Goal: Task Accomplishment & Management: Complete application form

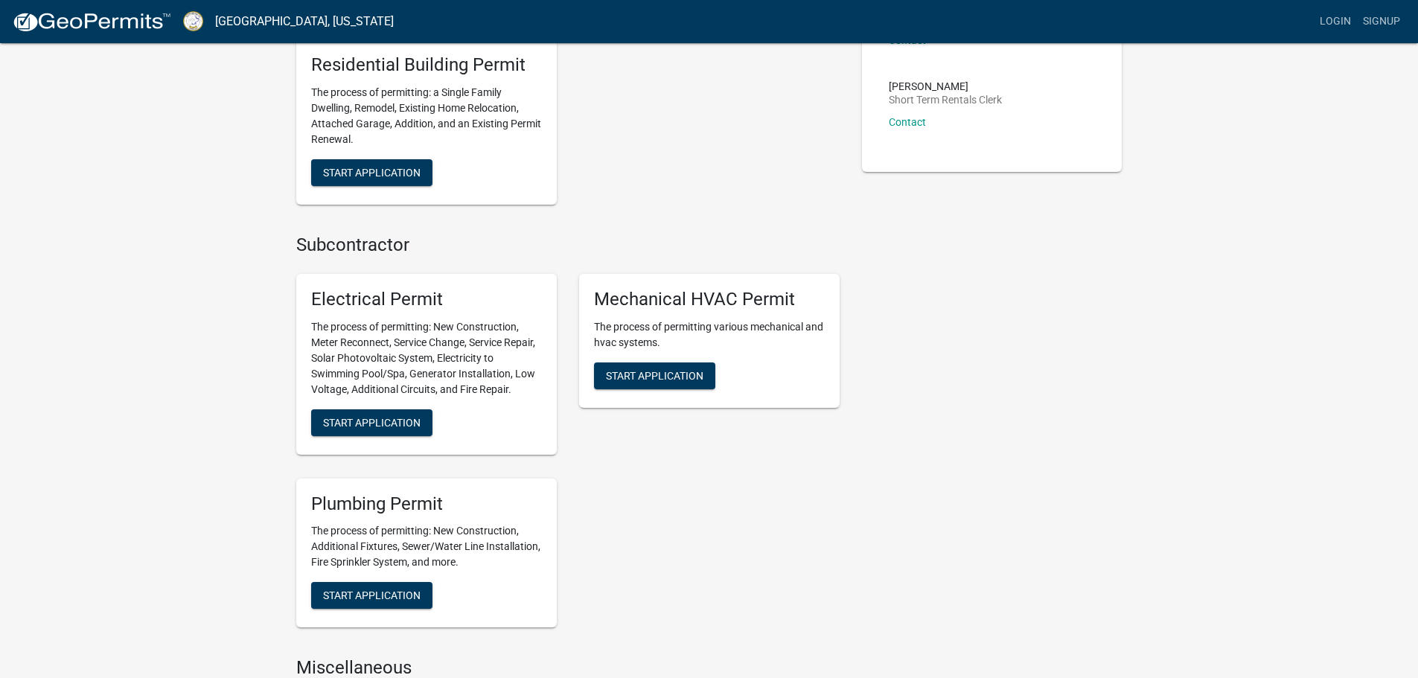
scroll to position [521, 0]
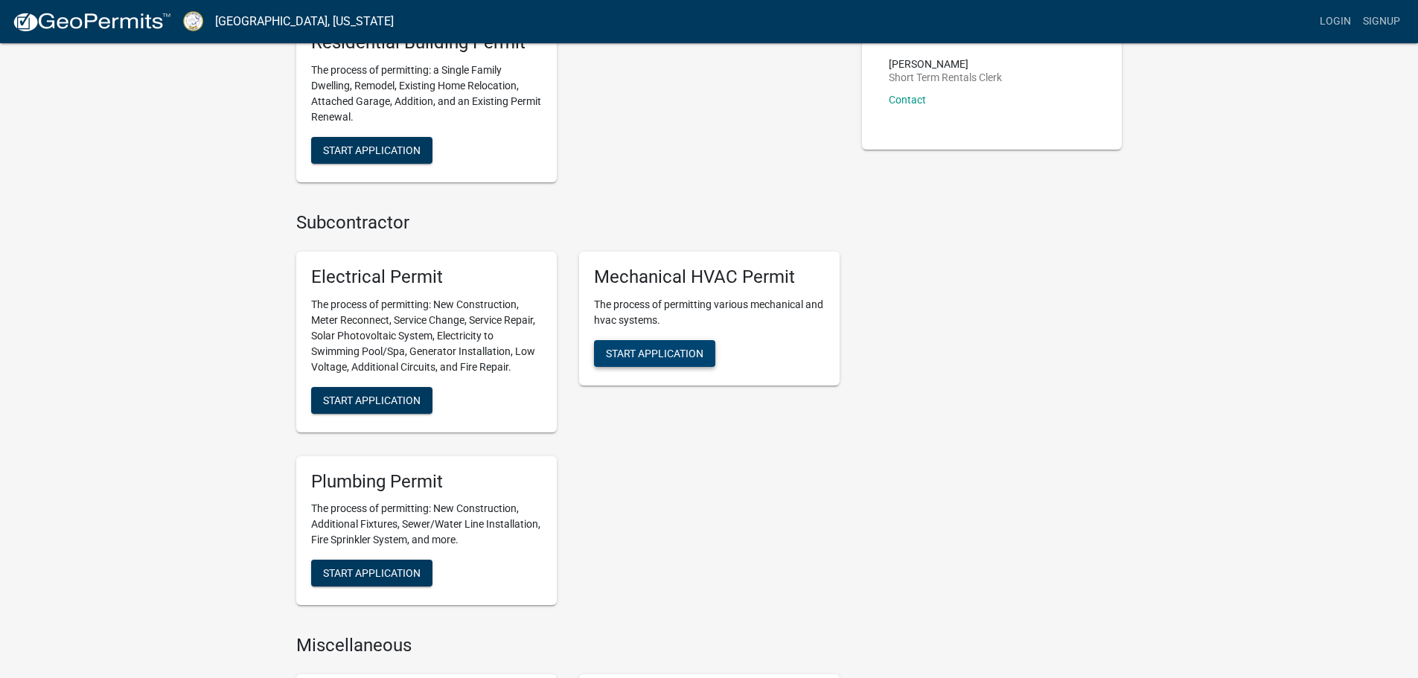
click at [667, 356] on span "Start Application" at bounding box center [654, 353] width 97 height 12
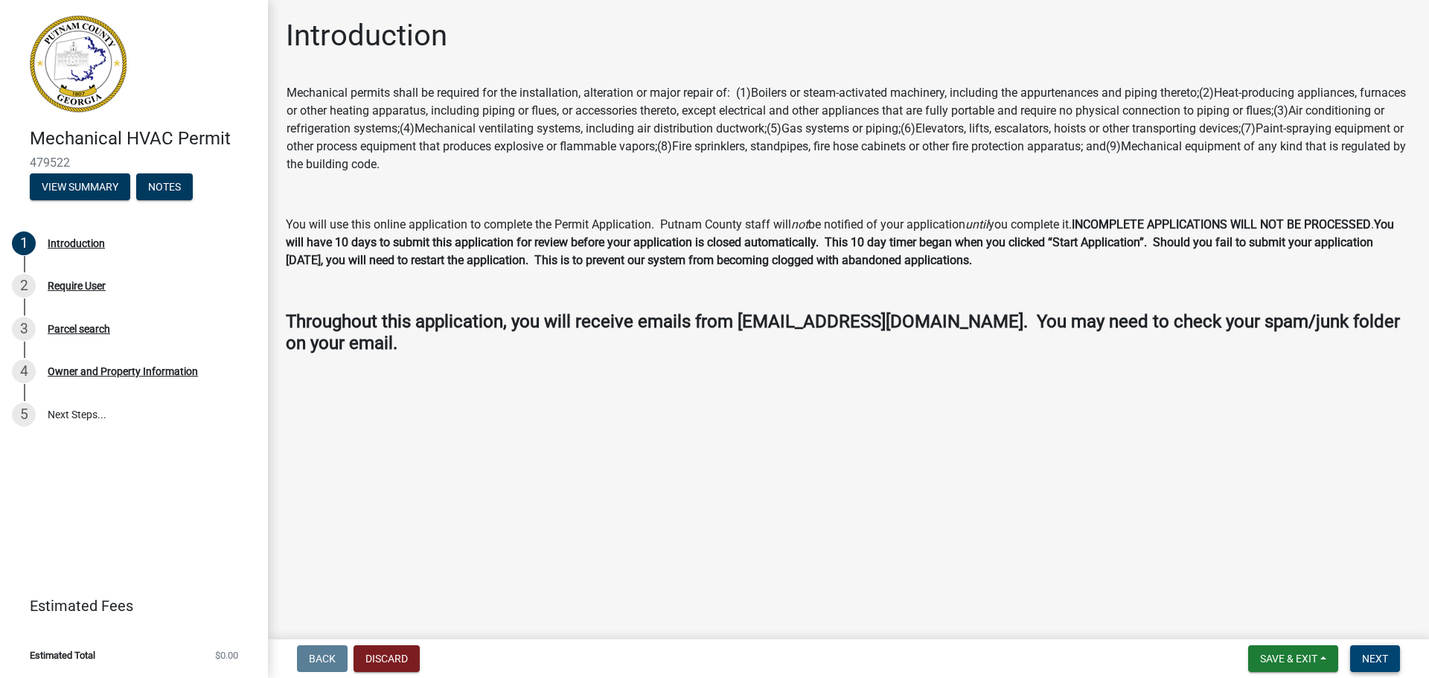
click at [1383, 658] on span "Next" at bounding box center [1375, 659] width 26 height 12
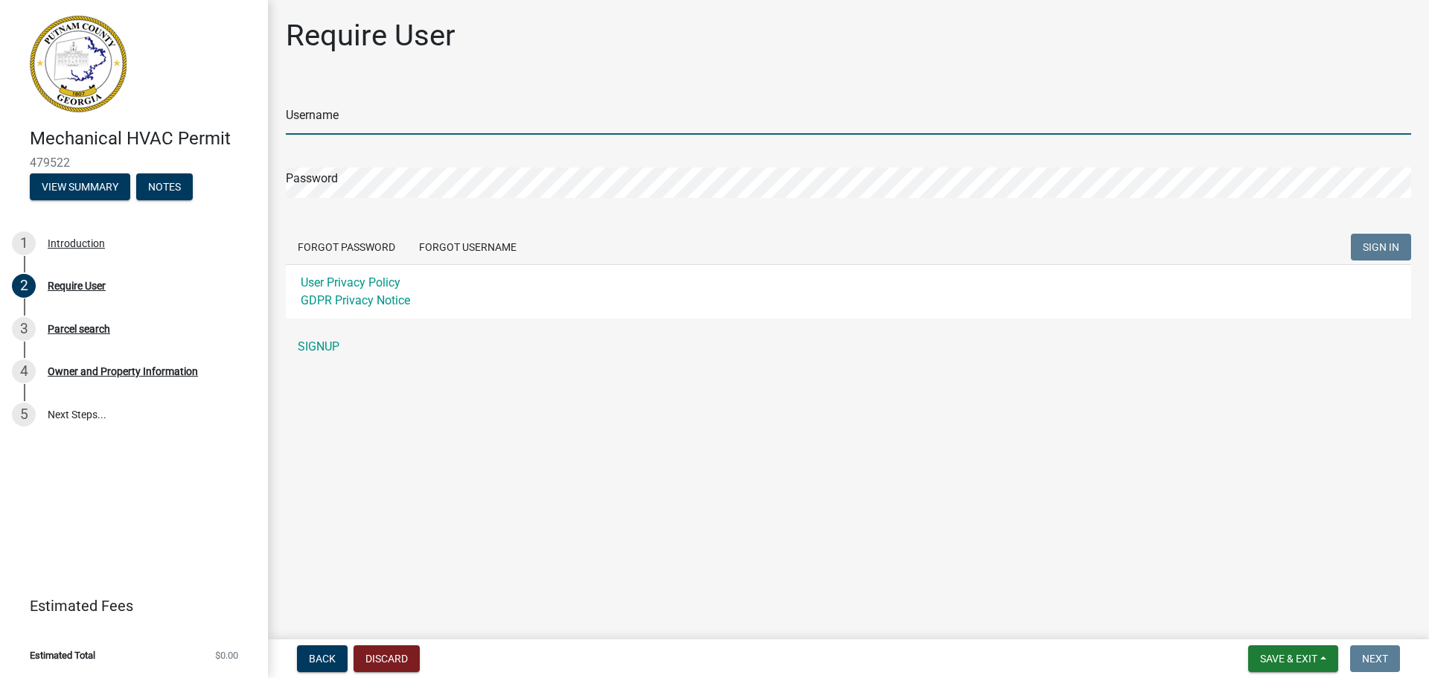
type input "TriadTSS"
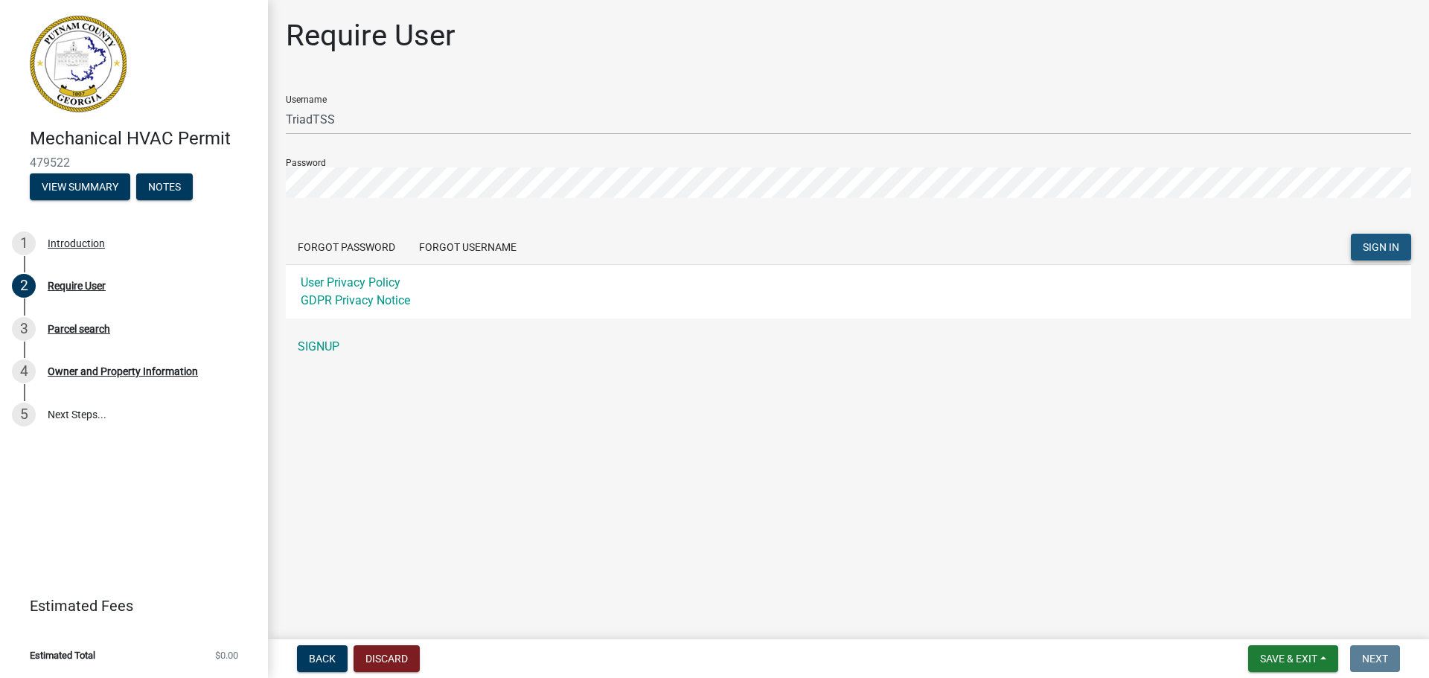
drag, startPoint x: 1368, startPoint y: 250, endPoint x: 1400, endPoint y: 236, distance: 34.3
click at [1377, 246] on span "SIGN IN" at bounding box center [1381, 247] width 36 height 12
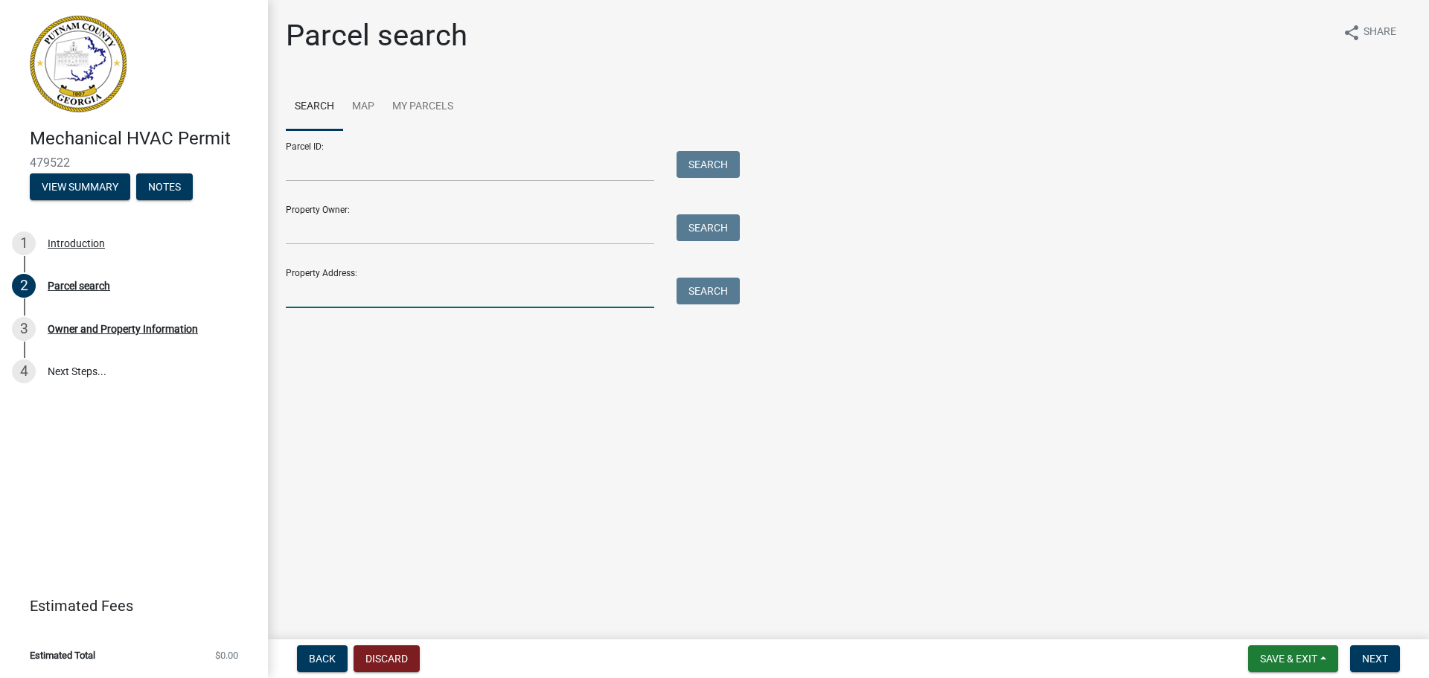
click at [339, 296] on input "Property Address:" at bounding box center [470, 293] width 368 height 31
type input "109 Spirit"
drag, startPoint x: 707, startPoint y: 289, endPoint x: 715, endPoint y: 295, distance: 9.7
click at [708, 289] on button "Search" at bounding box center [707, 291] width 63 height 27
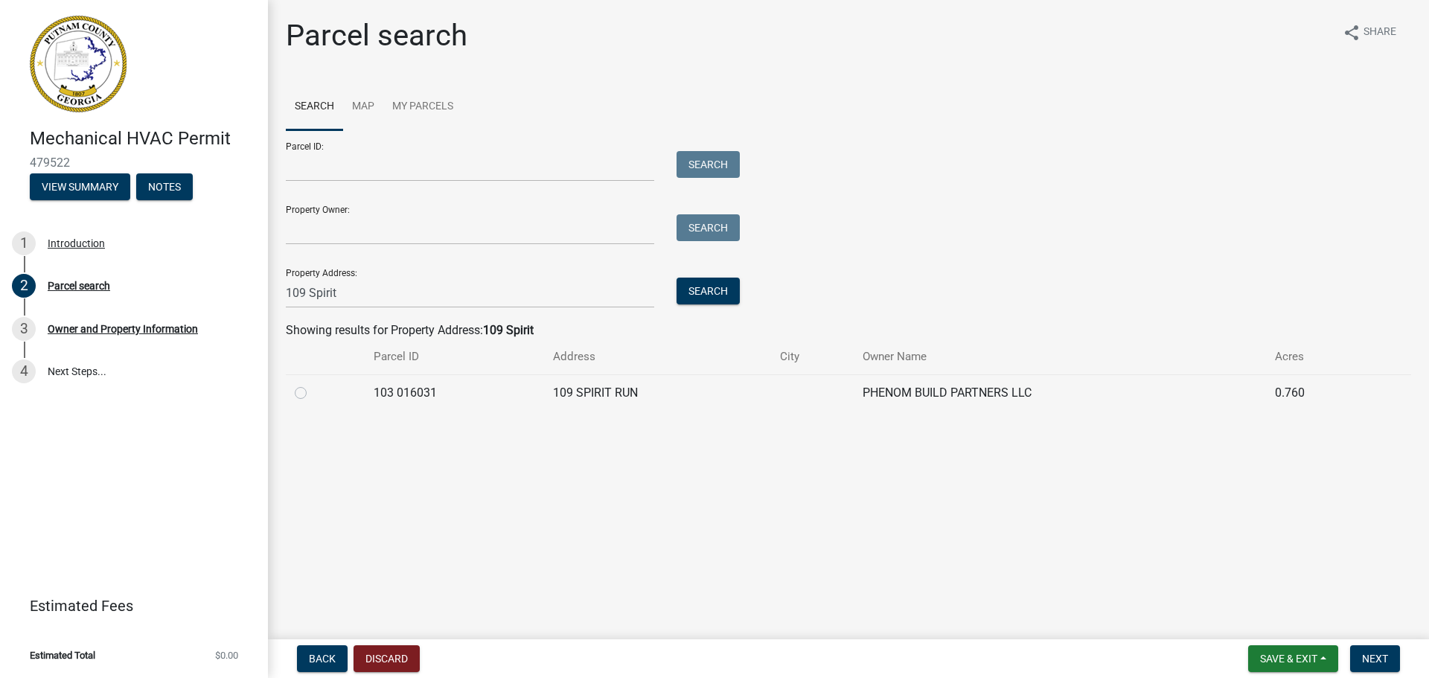
click at [313, 384] on label at bounding box center [313, 384] width 0 height 0
click at [313, 394] on 016031 "radio" at bounding box center [318, 389] width 10 height 10
radio 016031 "true"
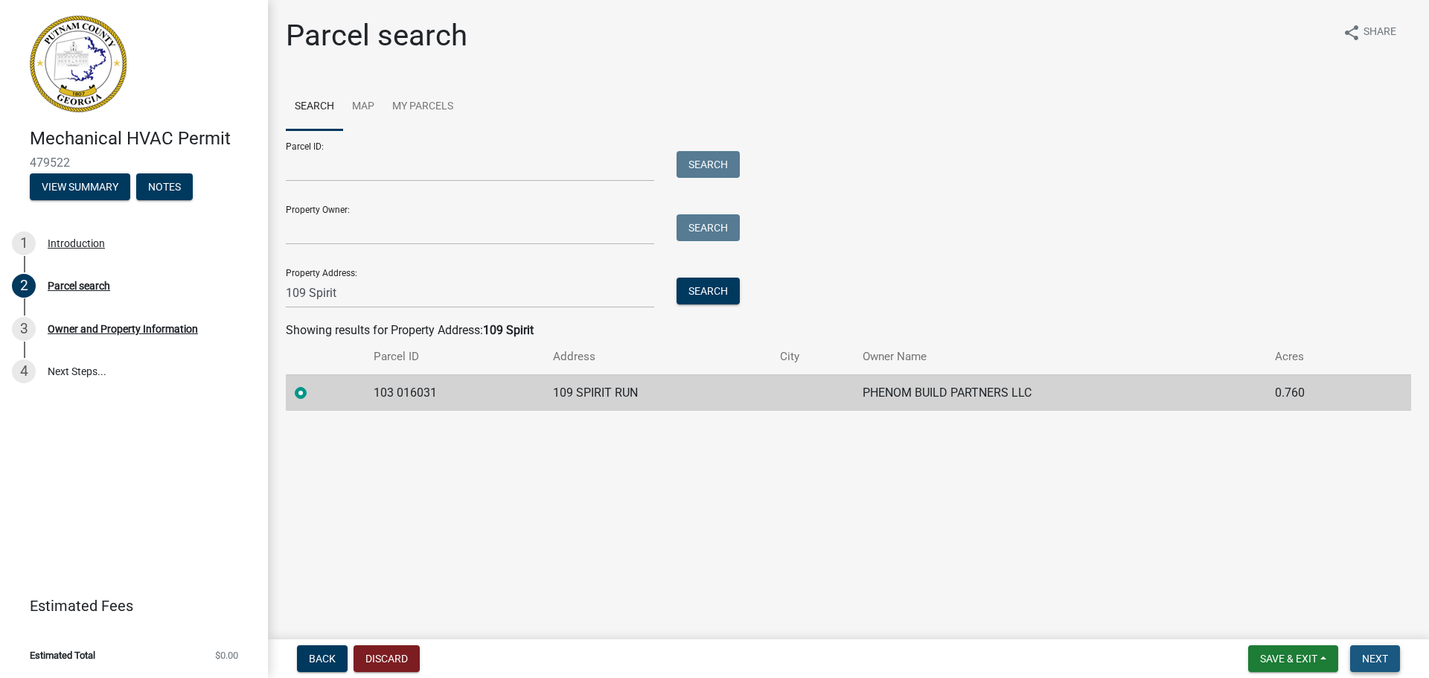
drag, startPoint x: 1383, startPoint y: 661, endPoint x: 1400, endPoint y: 648, distance: 20.7
click at [1384, 662] on span "Next" at bounding box center [1375, 659] width 26 height 12
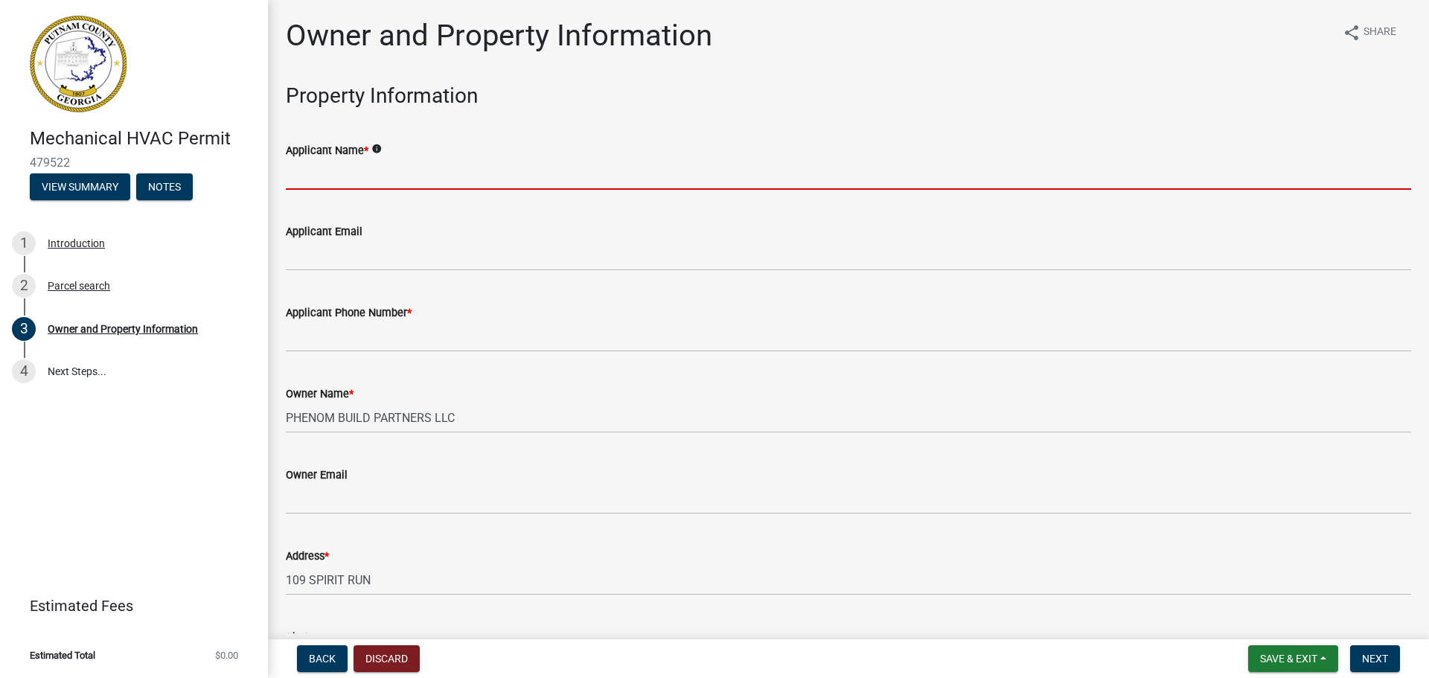
click at [390, 160] on input "Applicant Name *" at bounding box center [848, 174] width 1125 height 31
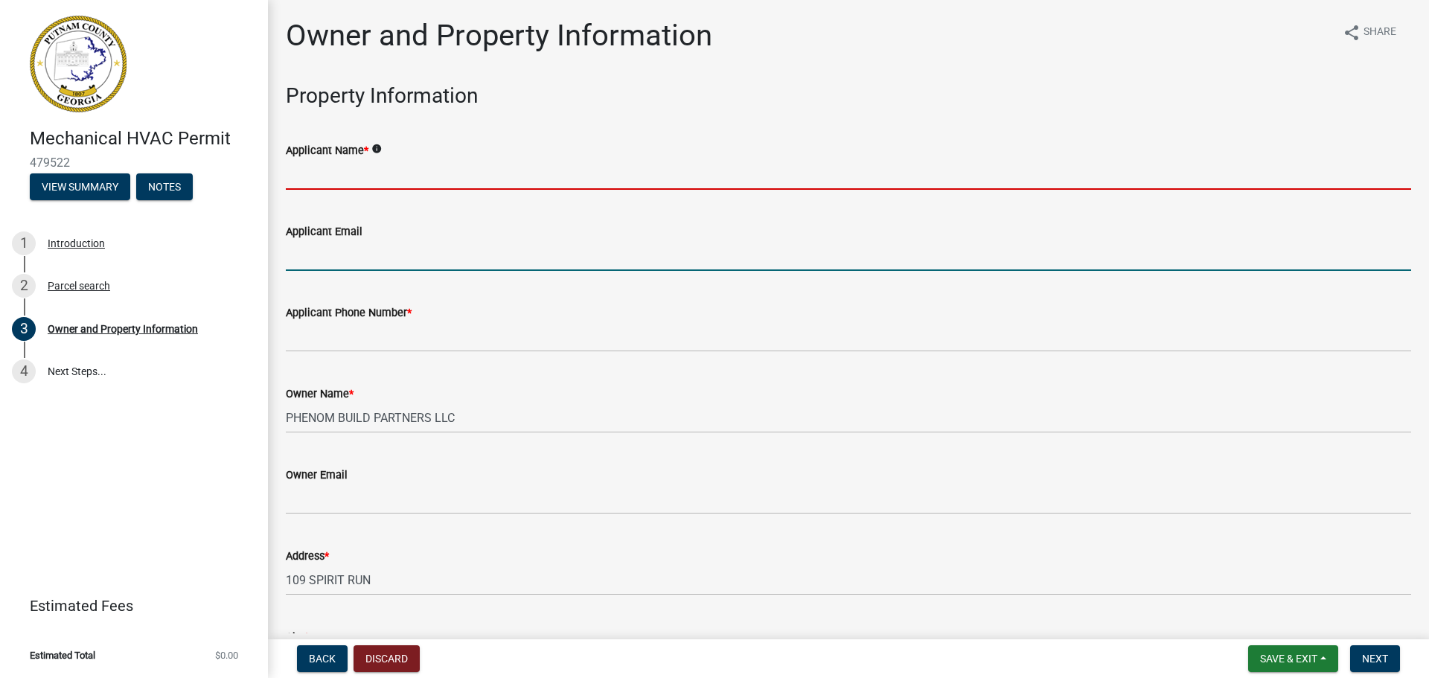
click at [845, 261] on input "Applicant Email" at bounding box center [848, 255] width 1125 height 31
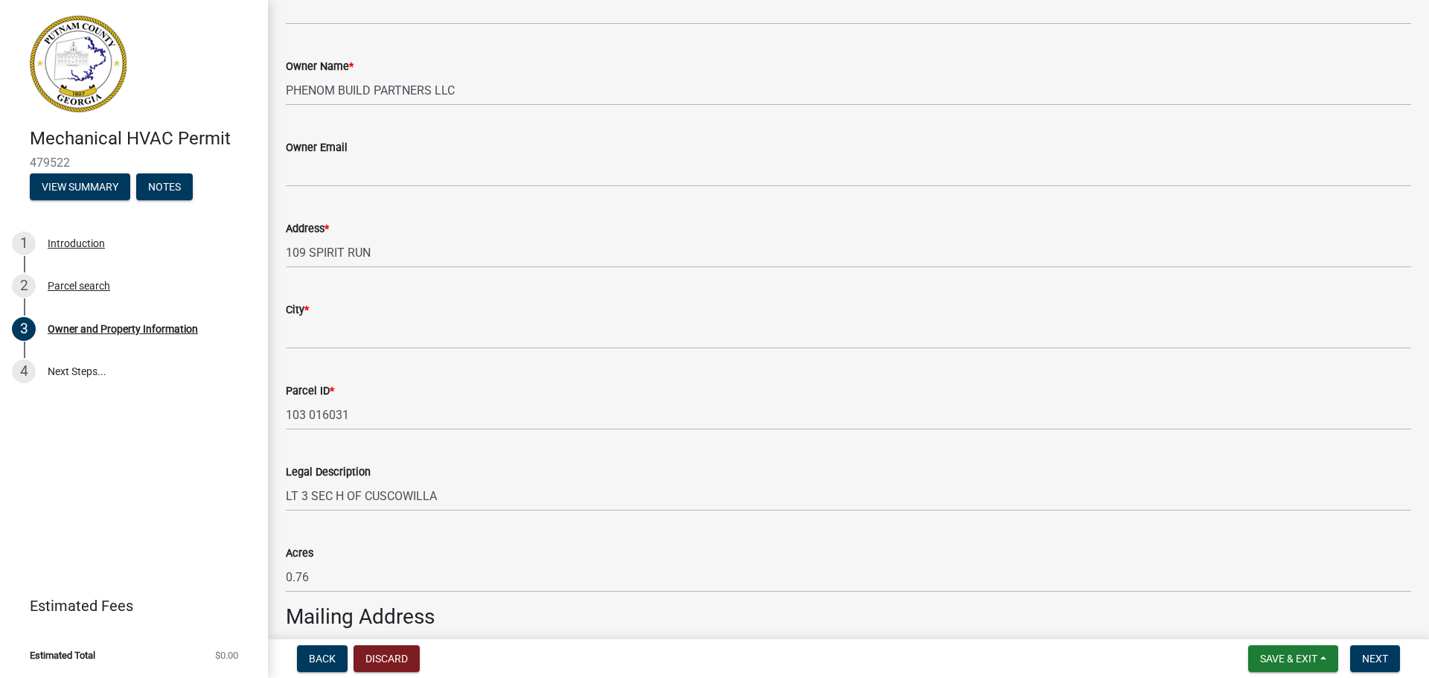
scroll to position [372, 0]
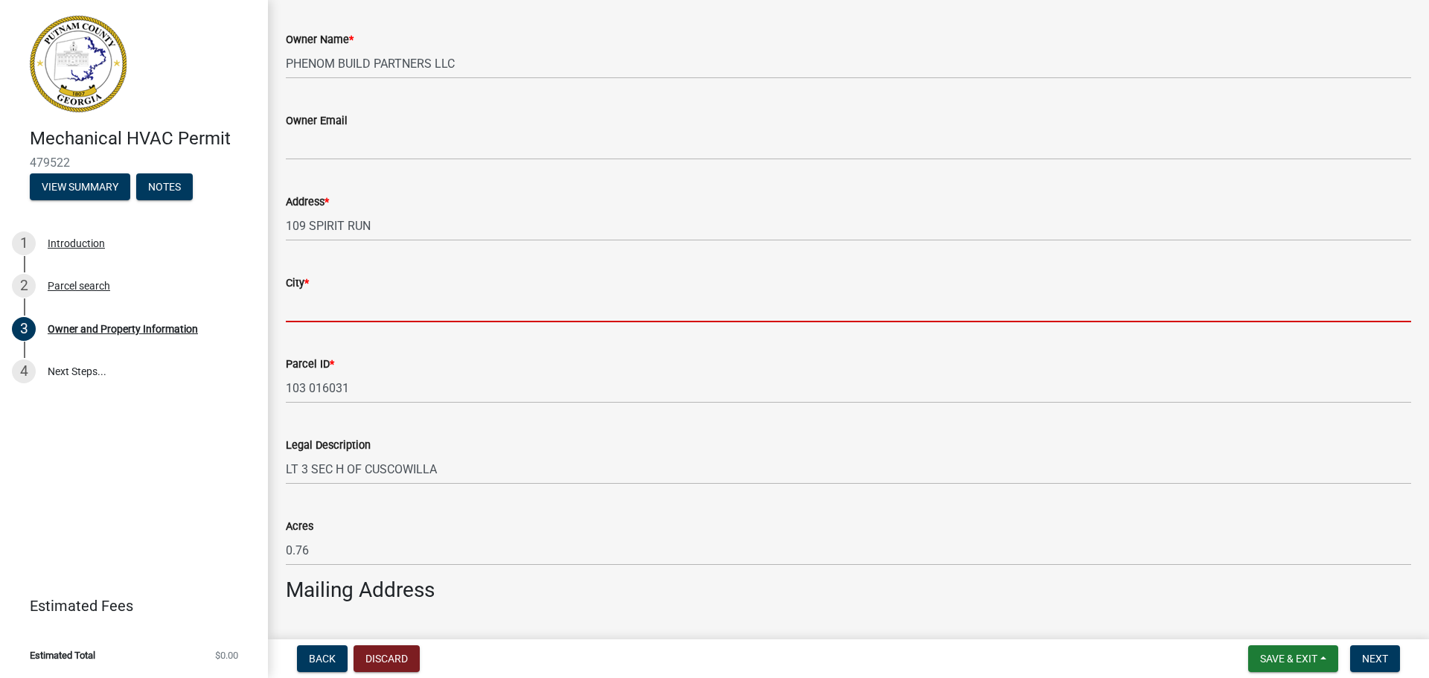
click at [321, 313] on input "City *" at bounding box center [848, 307] width 1125 height 31
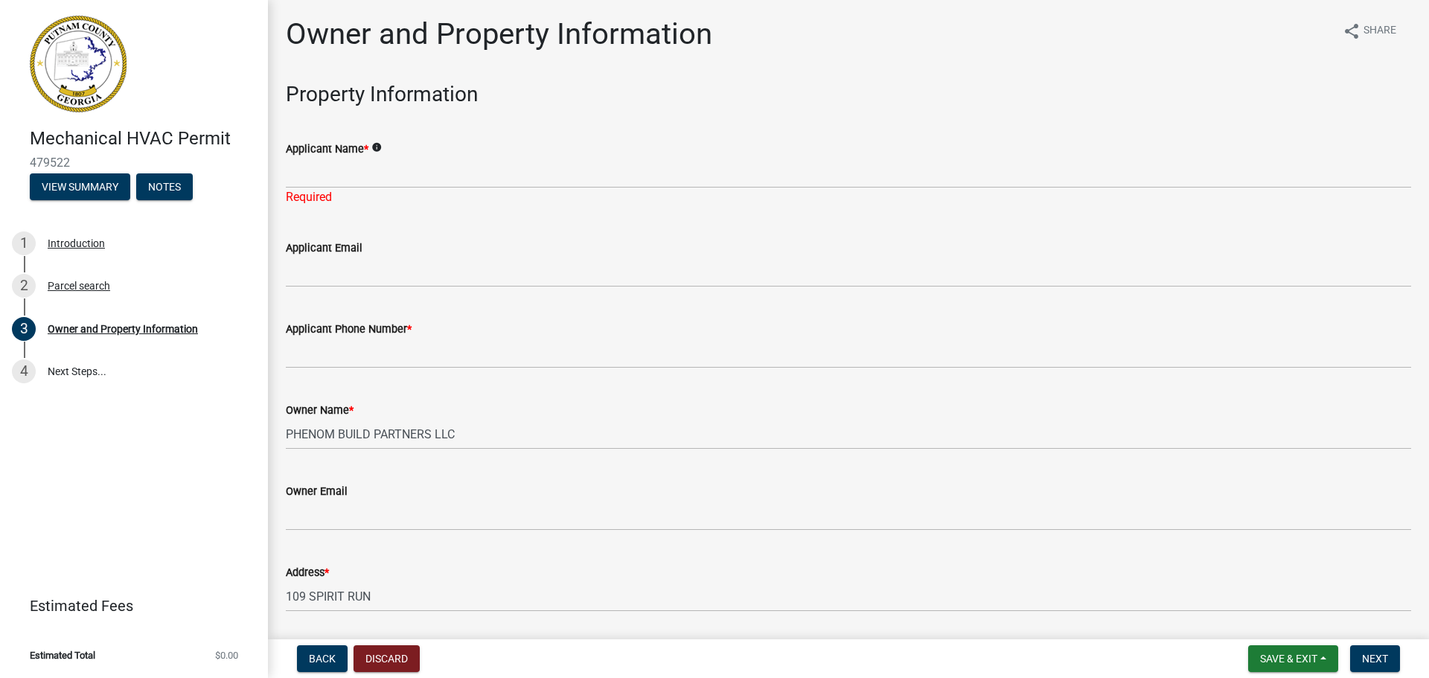
scroll to position [0, 0]
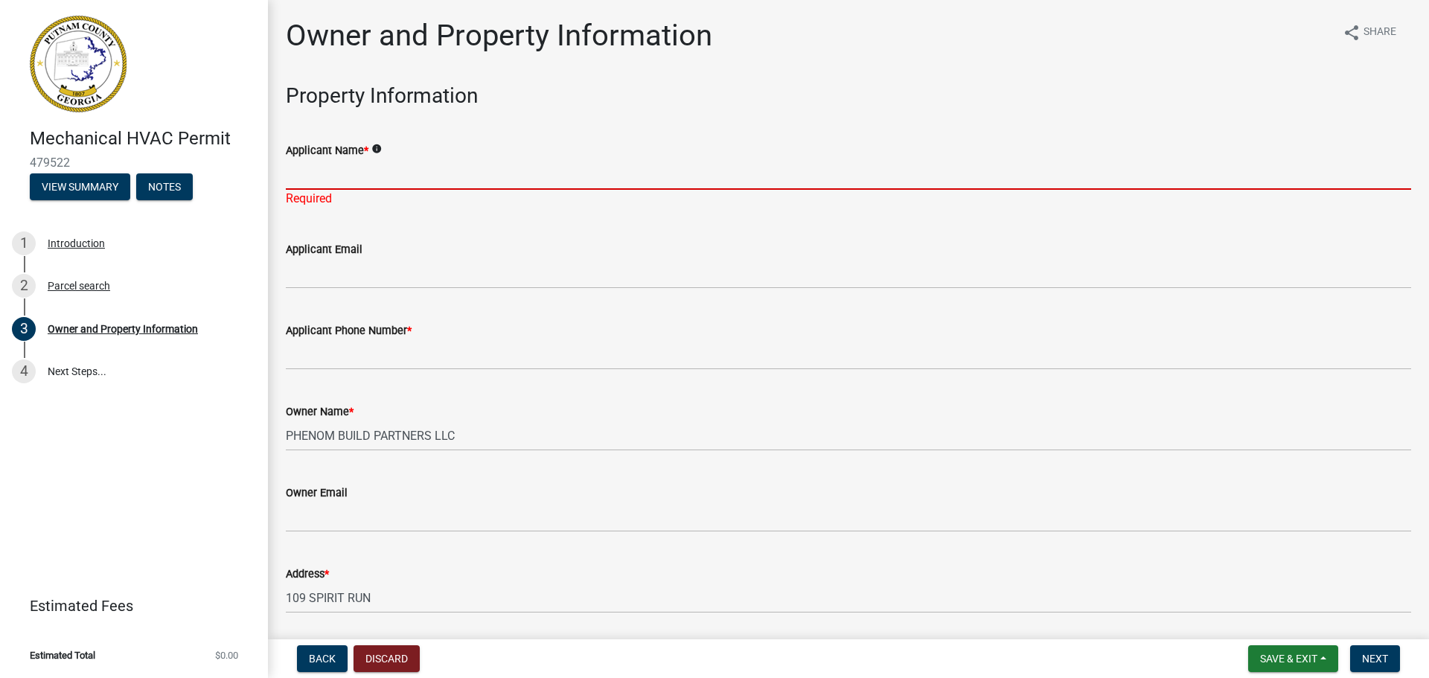
click at [391, 174] on input "Applicant Name *" at bounding box center [848, 174] width 1125 height 31
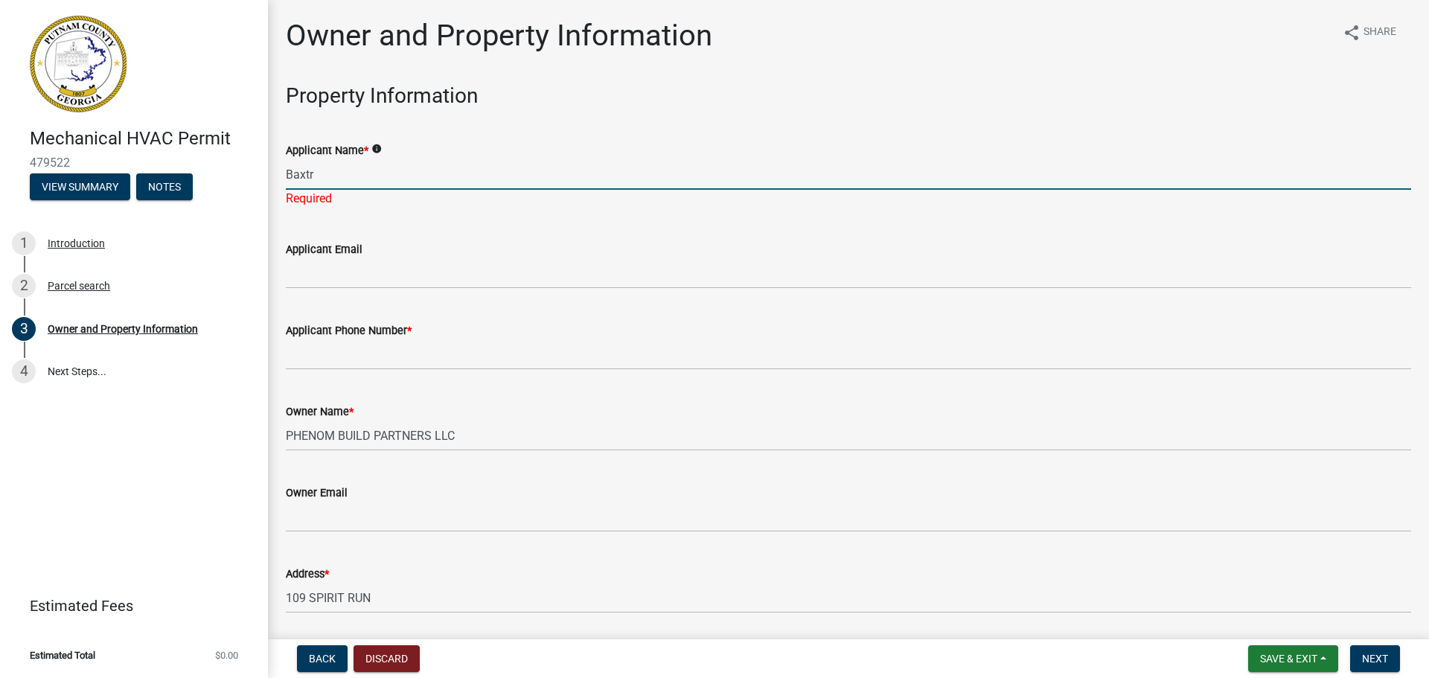
type input "[PERSON_NAME] Carbine"
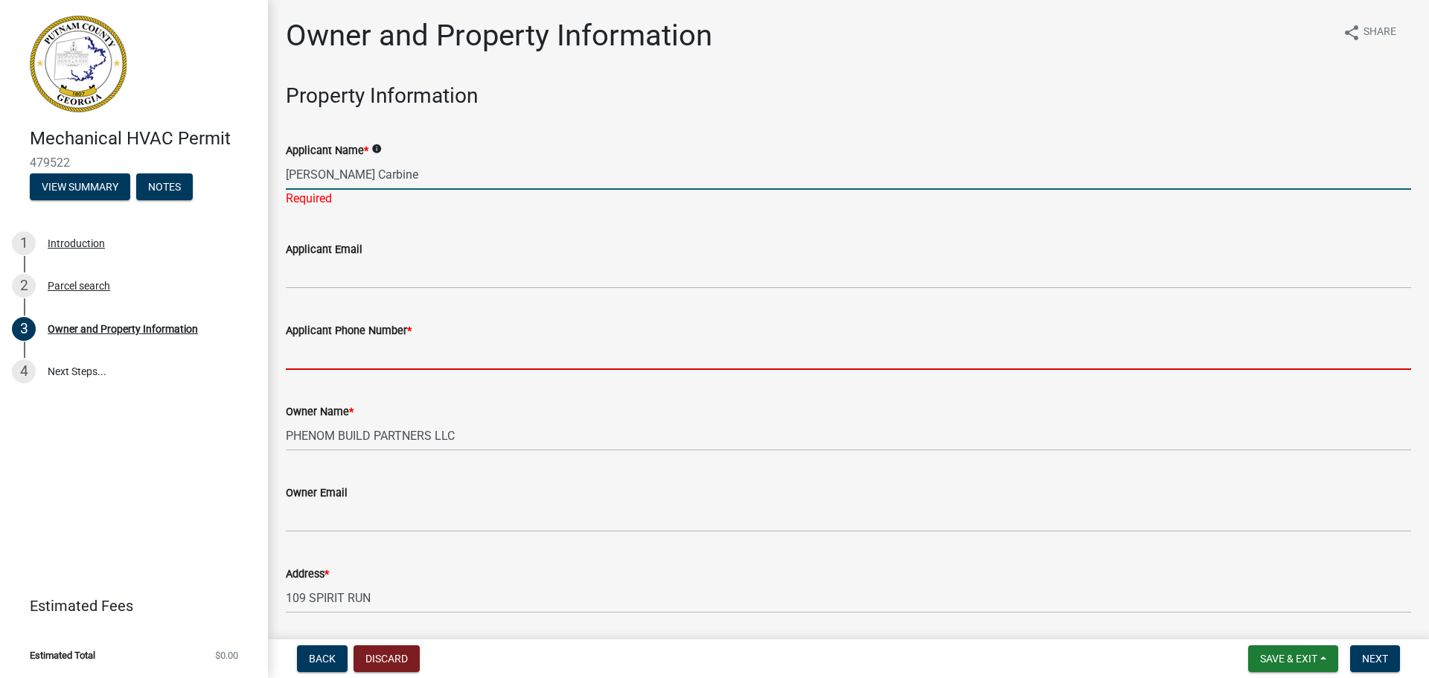
click at [431, 345] on input "Applicant Phone Number *" at bounding box center [848, 354] width 1125 height 31
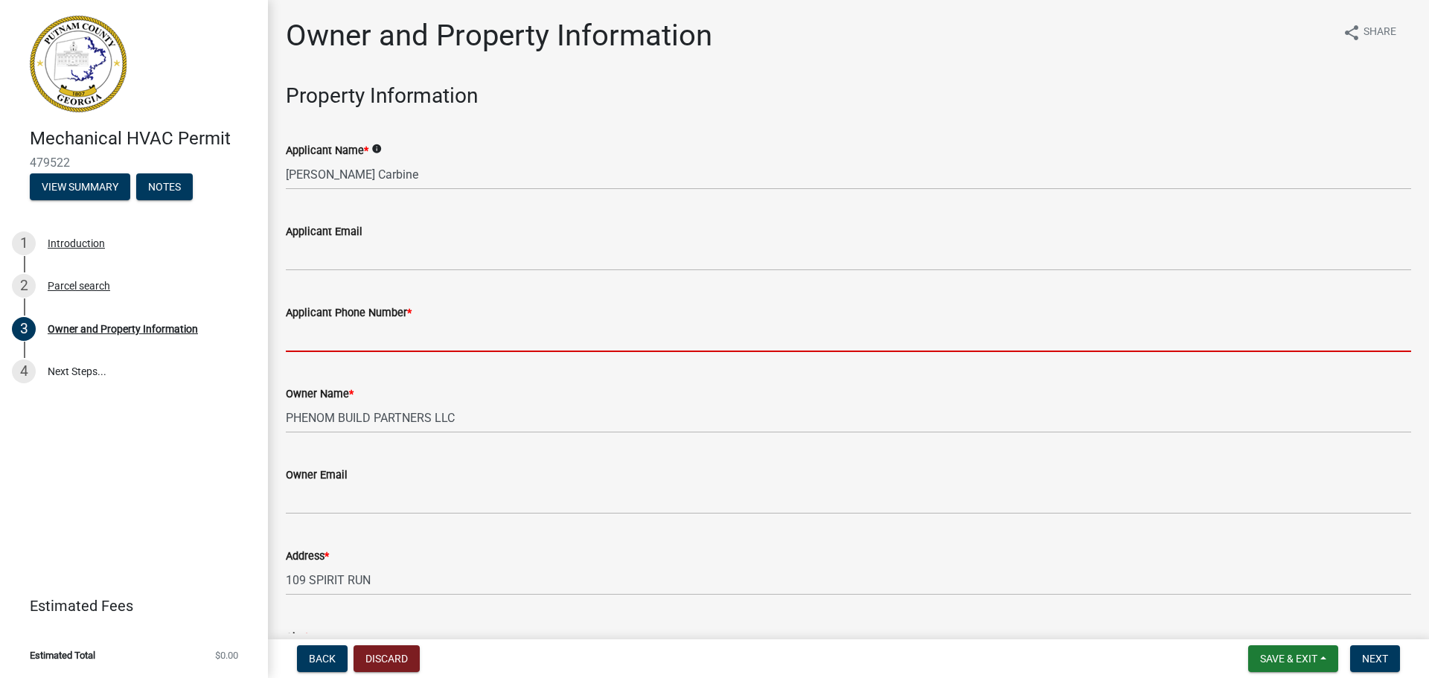
type input "[PHONE_NUMBER]"
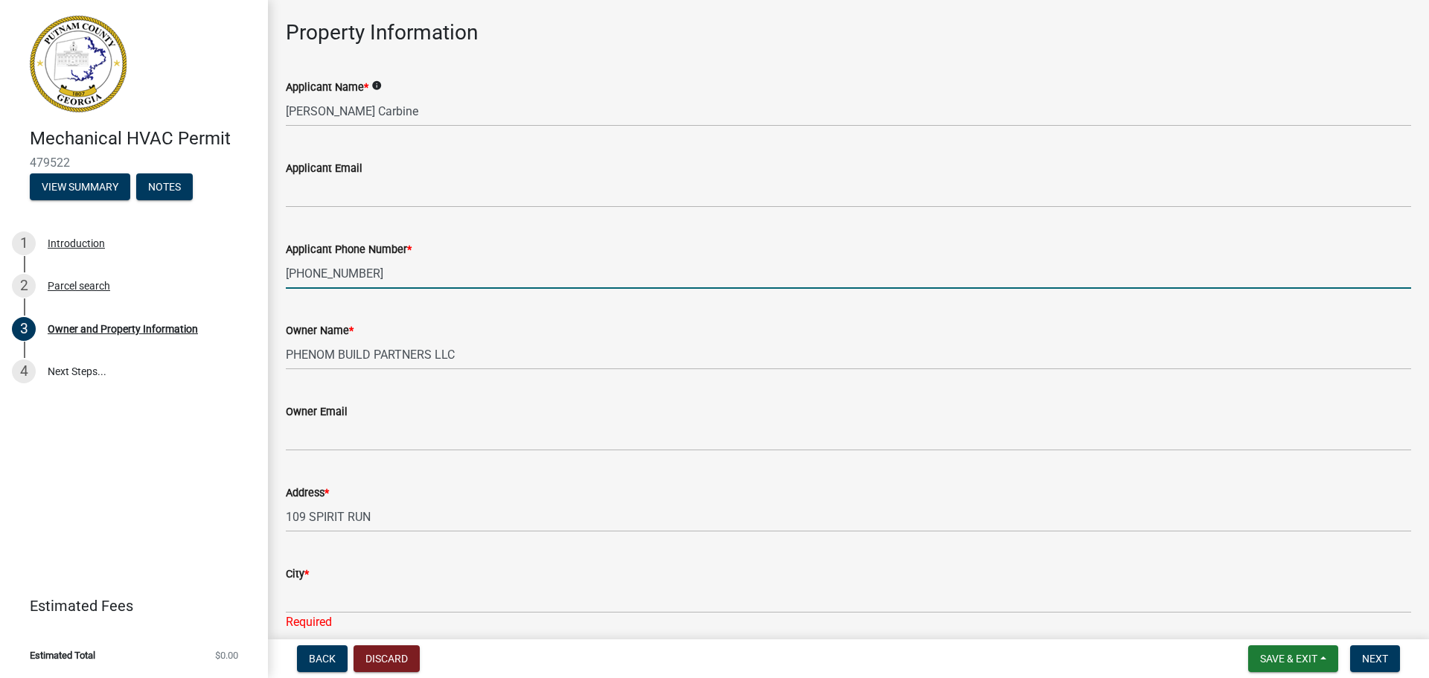
scroll to position [149, 0]
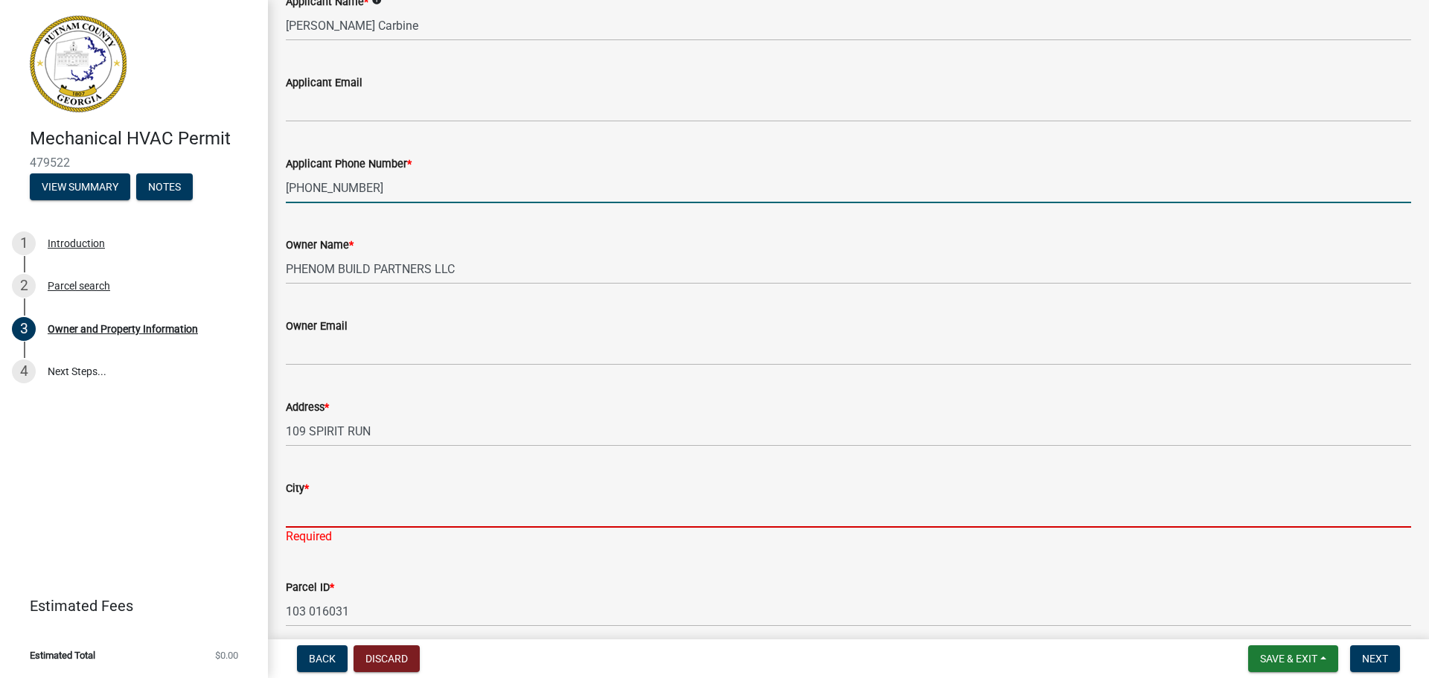
click at [344, 512] on input "City *" at bounding box center [848, 512] width 1125 height 31
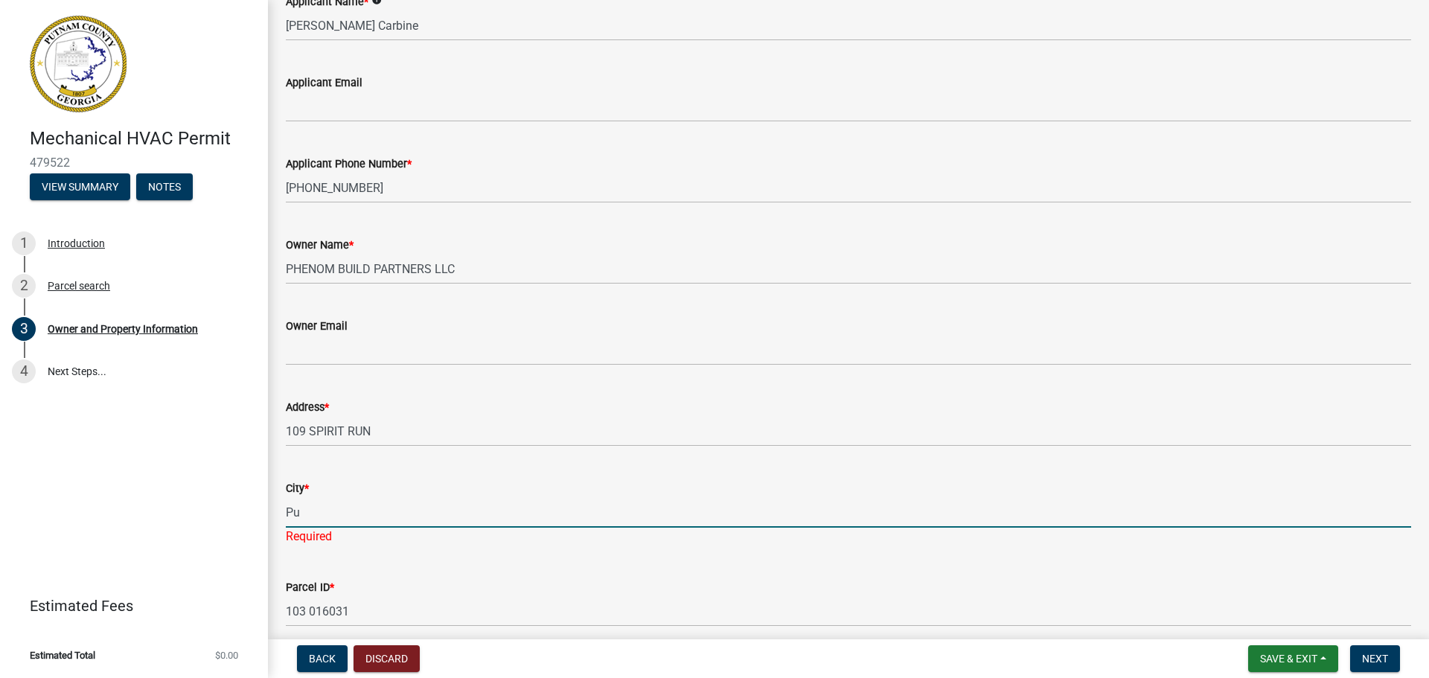
type input "P"
type input "Eatonton"
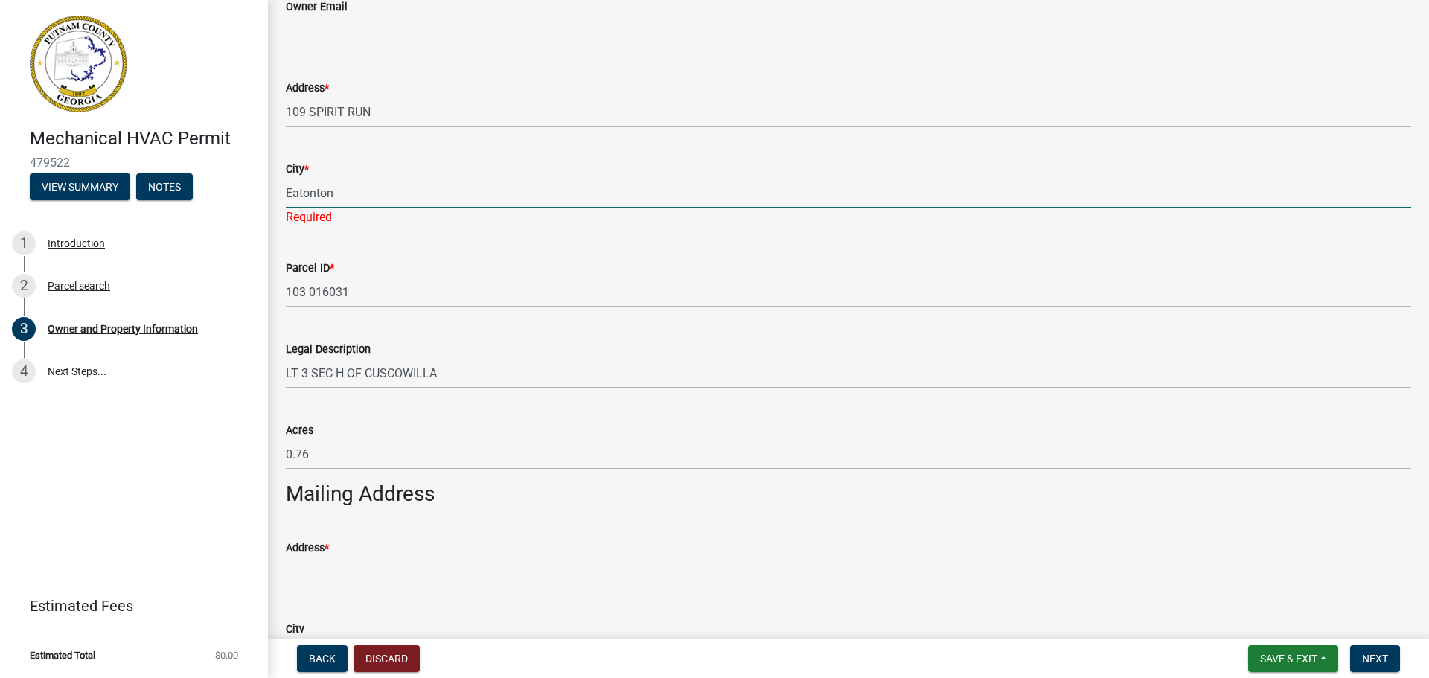
scroll to position [521, 0]
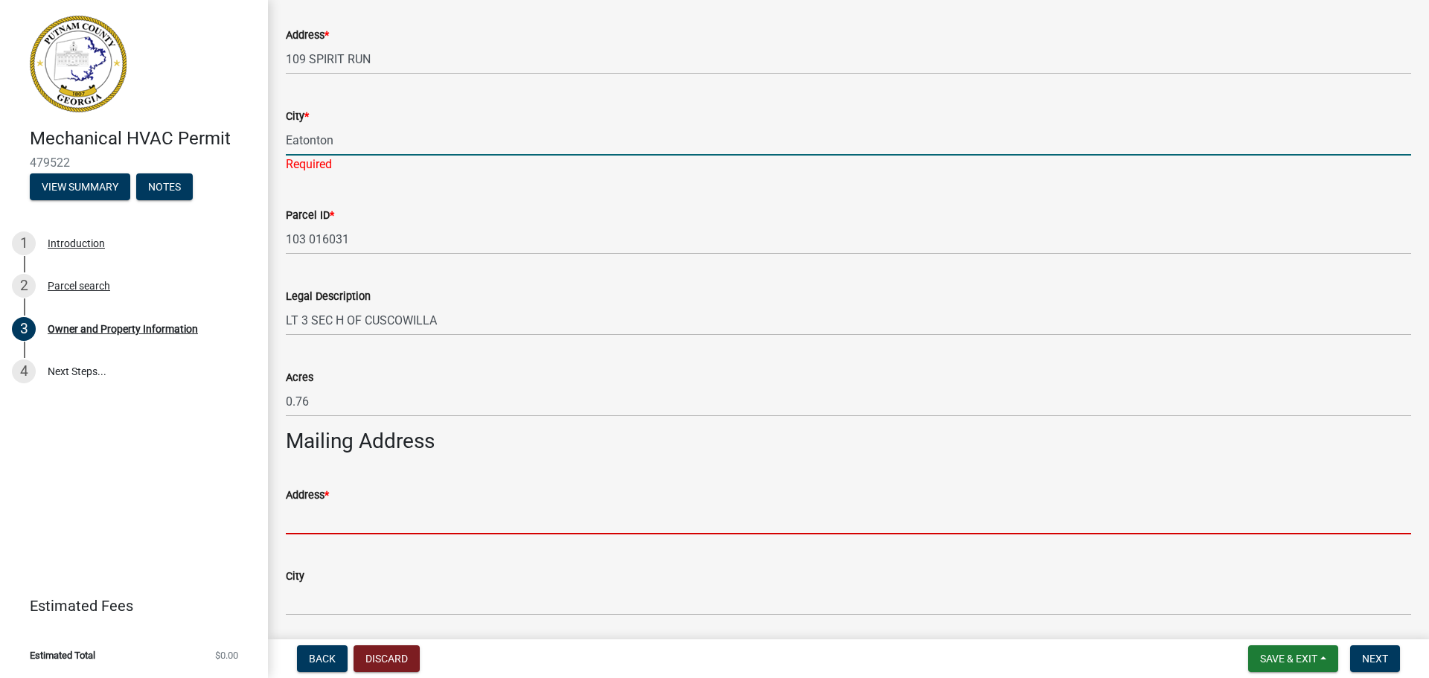
drag, startPoint x: 362, startPoint y: 526, endPoint x: 355, endPoint y: 511, distance: 16.6
click at [362, 525] on wm-data-entity-input "Address *" at bounding box center [848, 505] width 1125 height 81
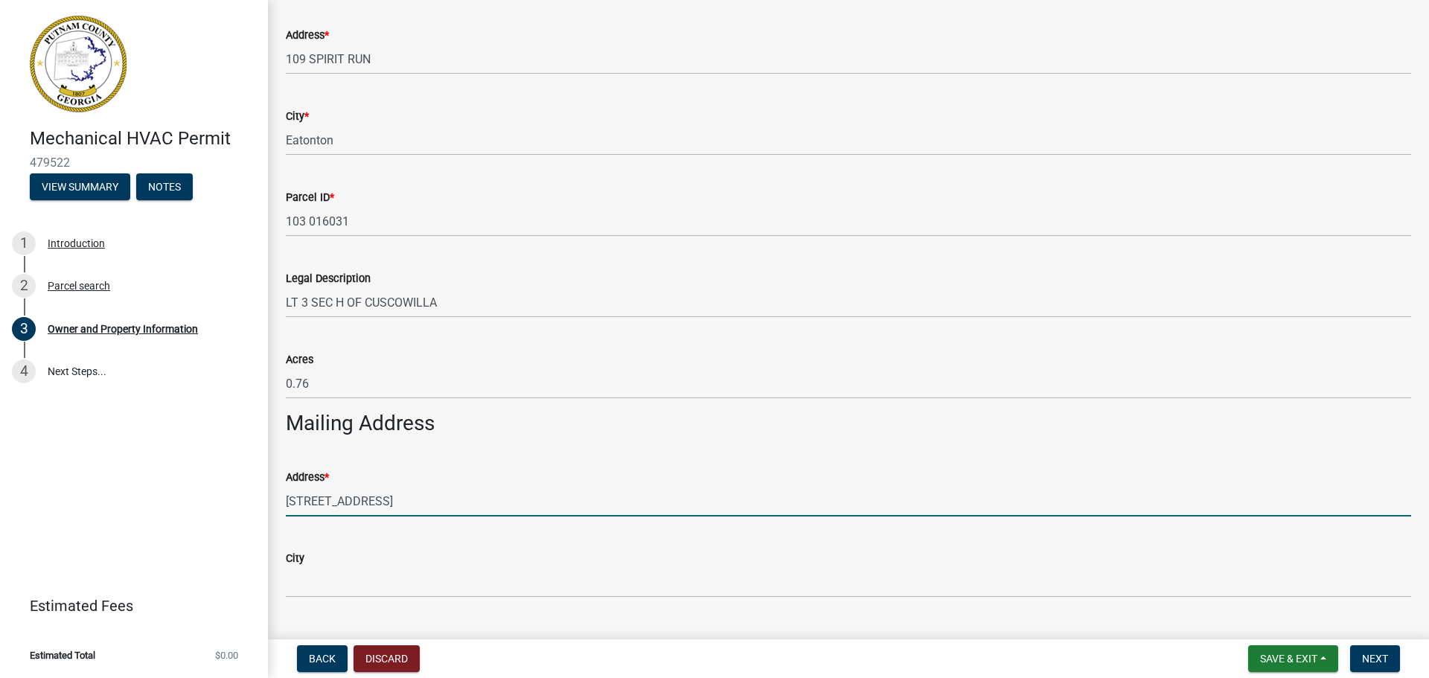
type input "[STREET_ADDRESS]"
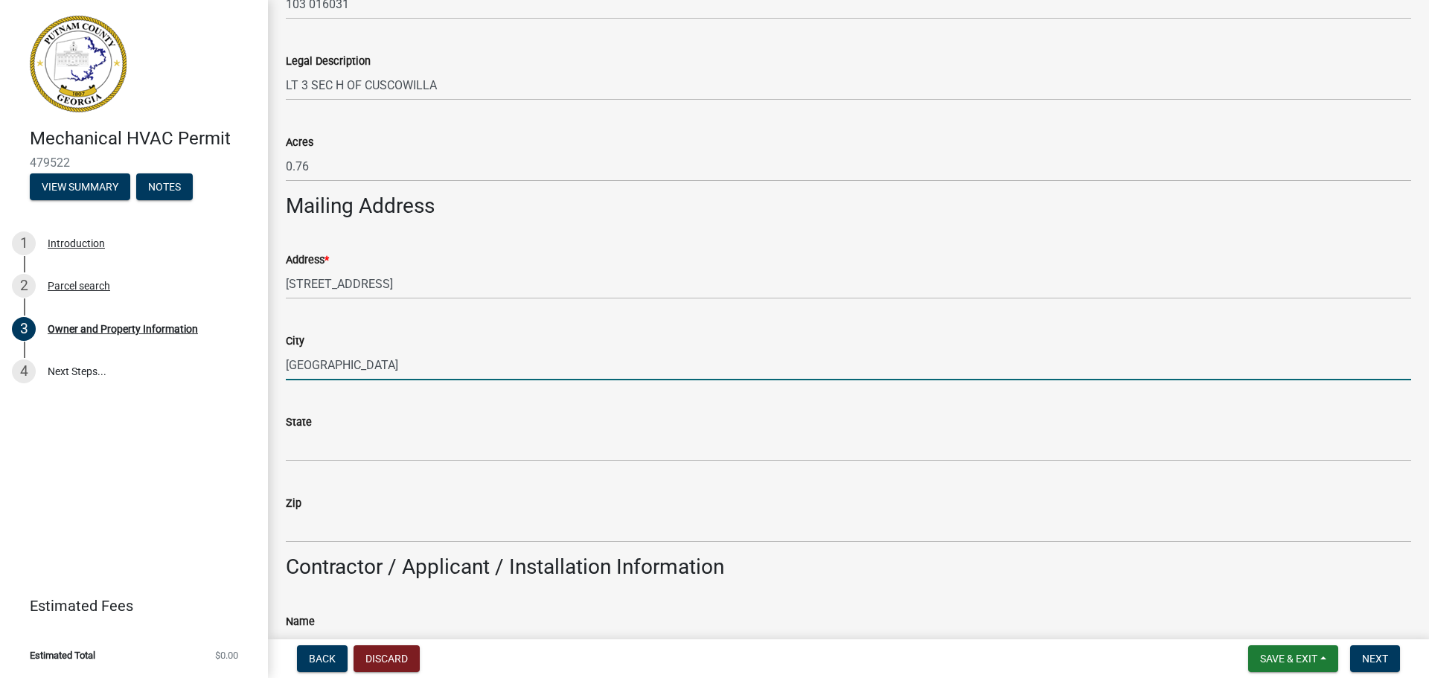
scroll to position [744, 0]
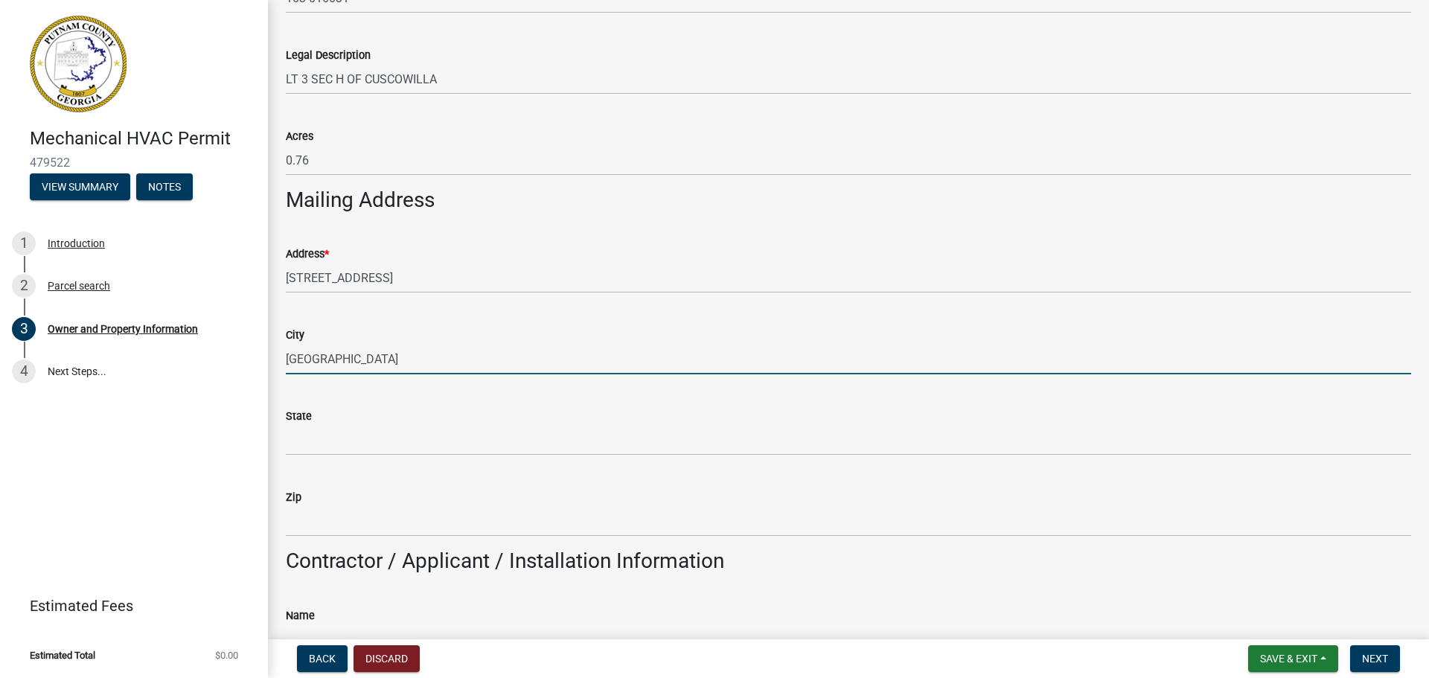
type input "[GEOGRAPHIC_DATA]"
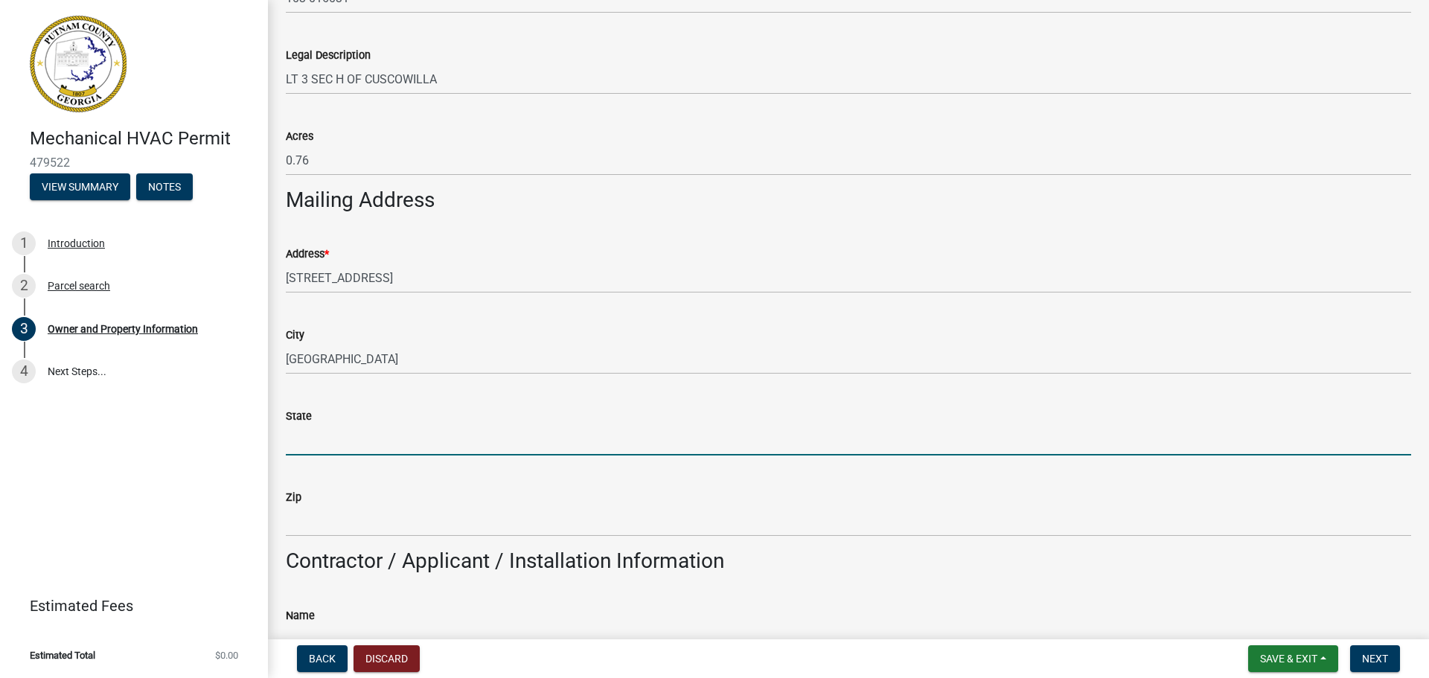
click at [371, 434] on input "State" at bounding box center [848, 440] width 1125 height 31
type input "GA"
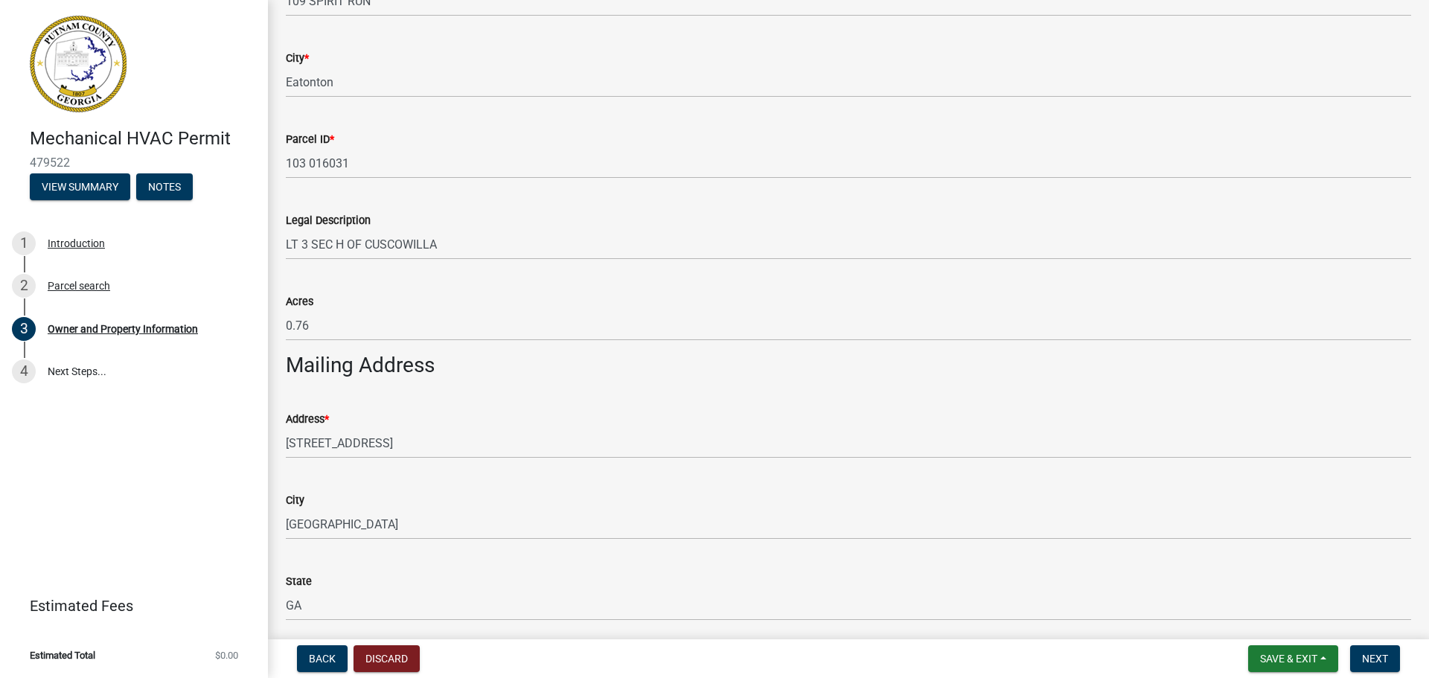
scroll to position [670, 0]
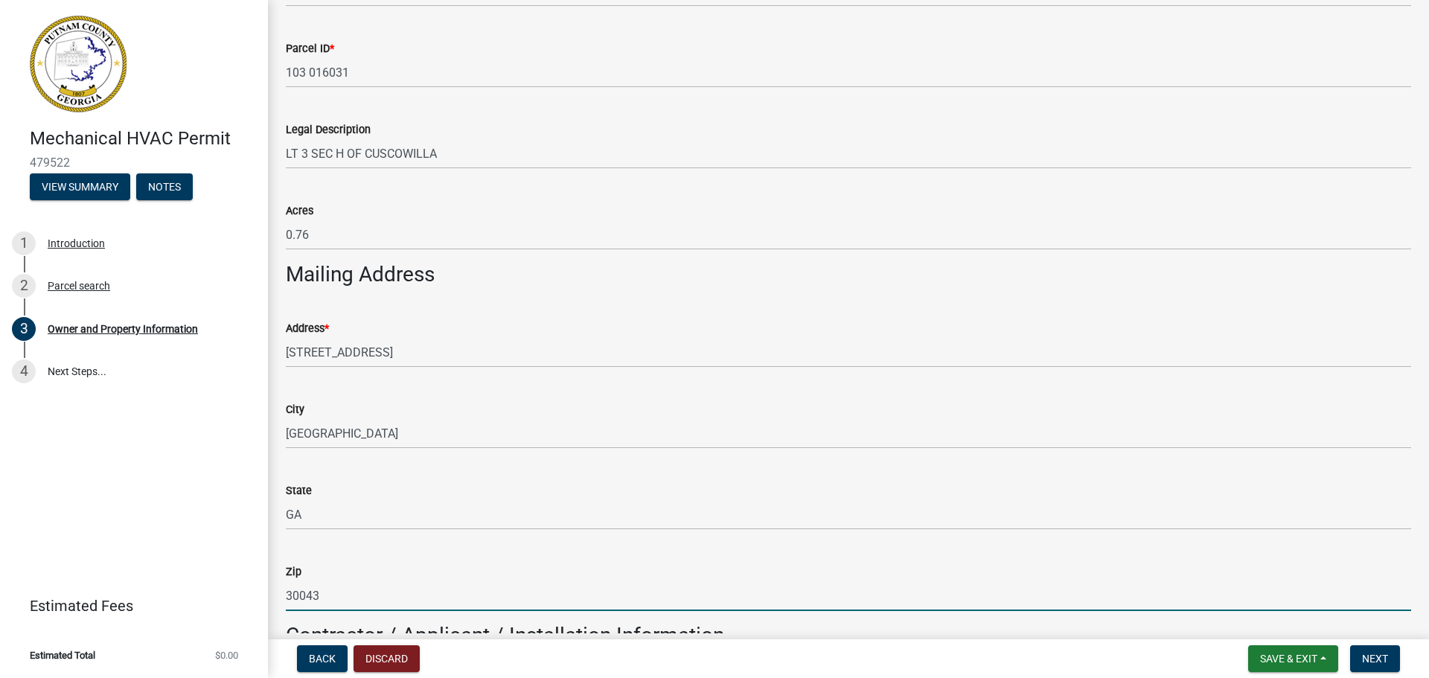
type input "30043"
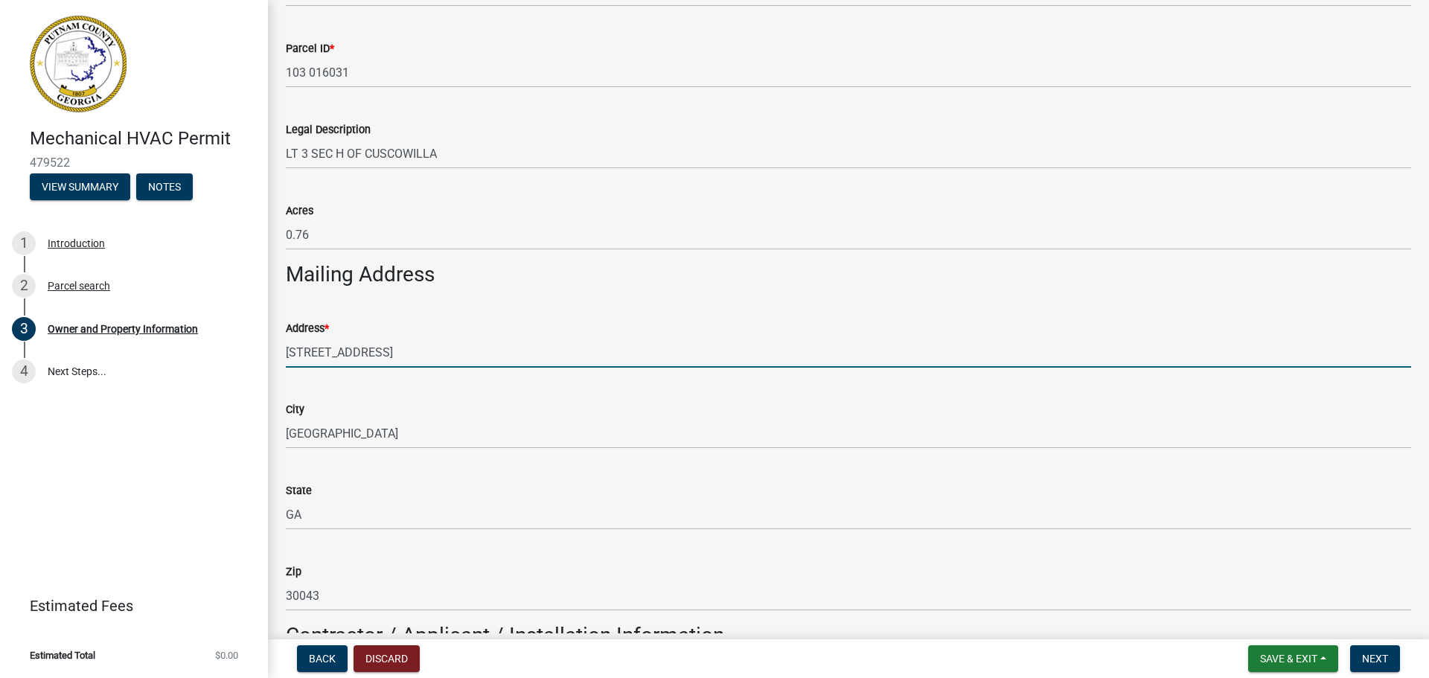
drag, startPoint x: 337, startPoint y: 360, endPoint x: 0, endPoint y: 443, distance: 347.1
click at [0, 414] on div "Mechanical HVAC Permit 479522 View Summary Notes 1 Introduction 2 Parcel search…" at bounding box center [714, 339] width 1429 height 678
type input "109 Spirit Run"
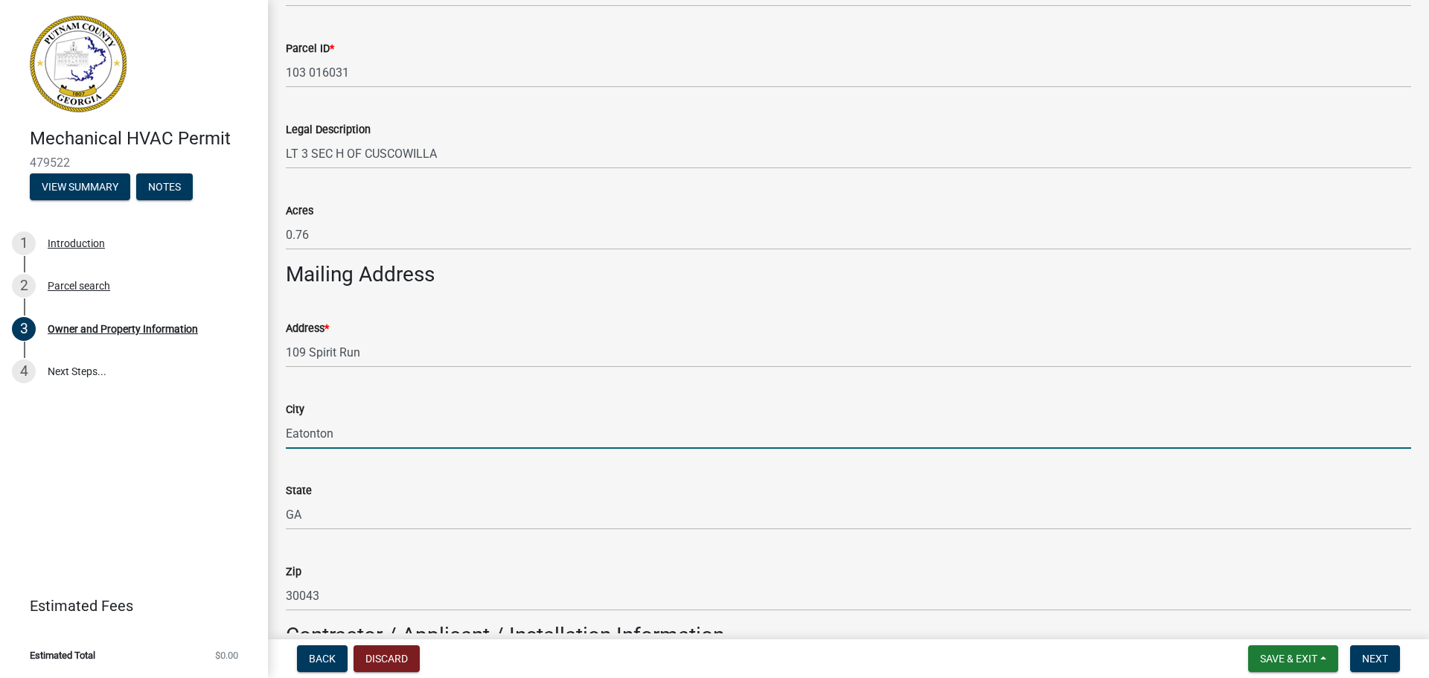
type input "Eatonton"
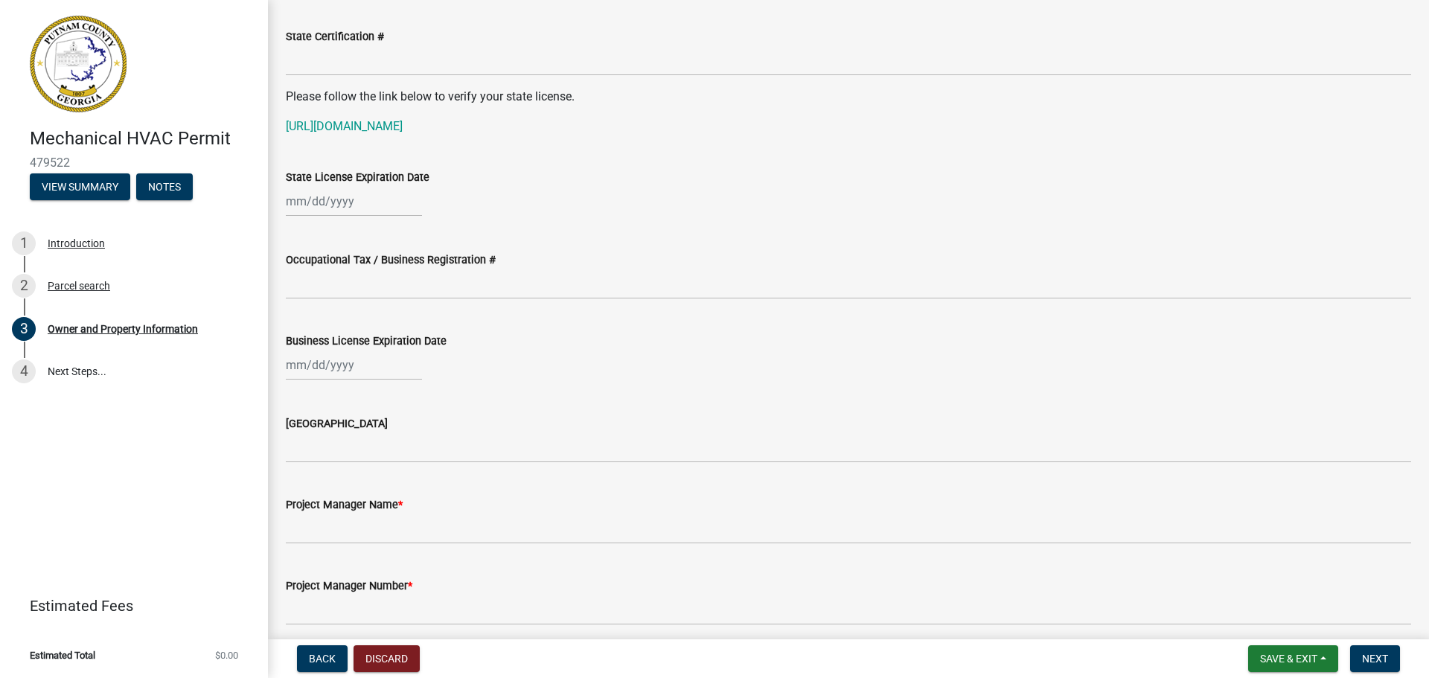
scroll to position [1925, 0]
